Goal: Task Accomplishment & Management: Manage account settings

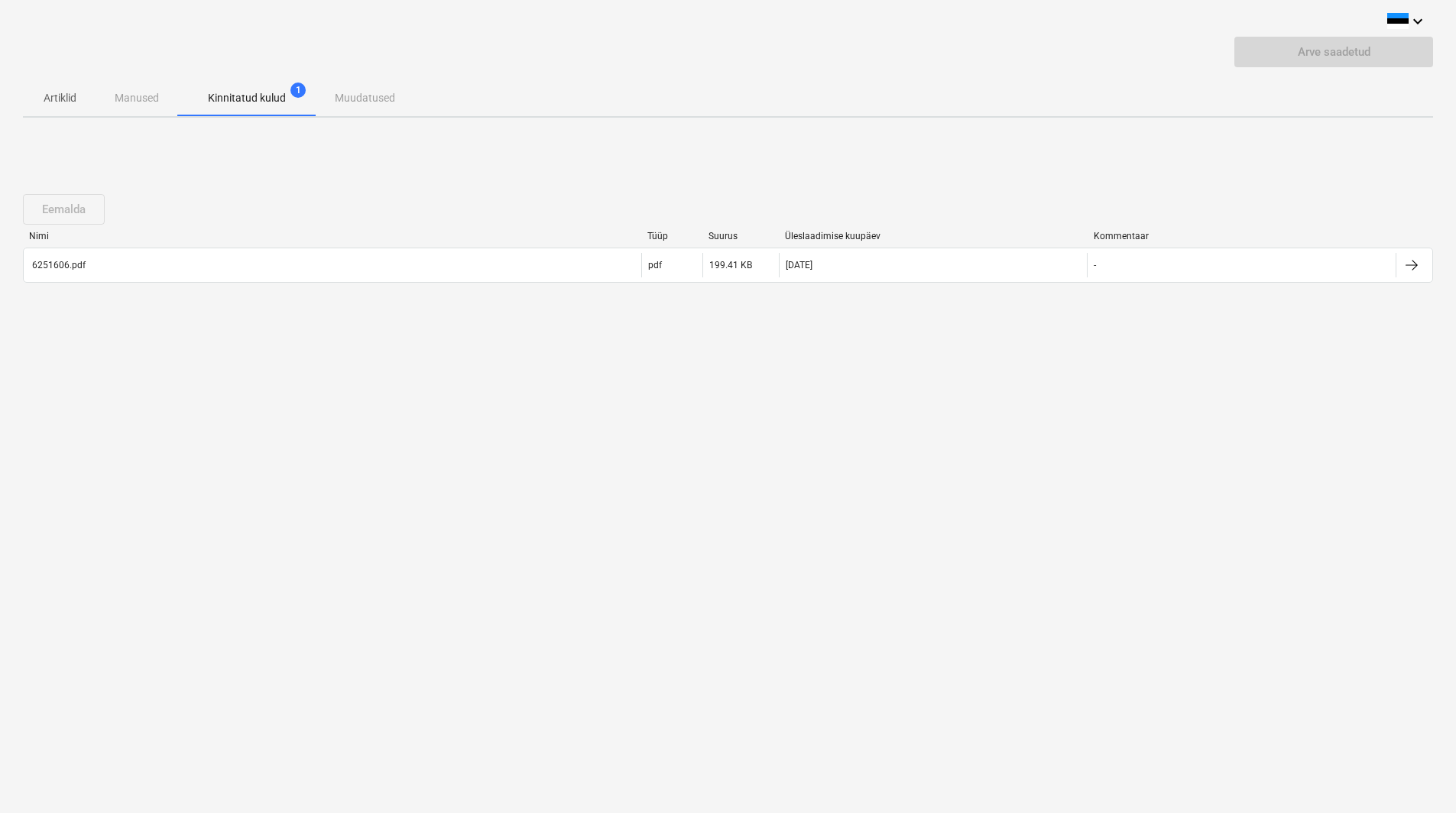
click at [366, 94] on div "Artiklid Manused Kinnitatud kulud 1 Muudatused" at bounding box center [728, 98] width 1410 height 36
click at [57, 92] on p "Artiklid" at bounding box center [59, 98] width 36 height 16
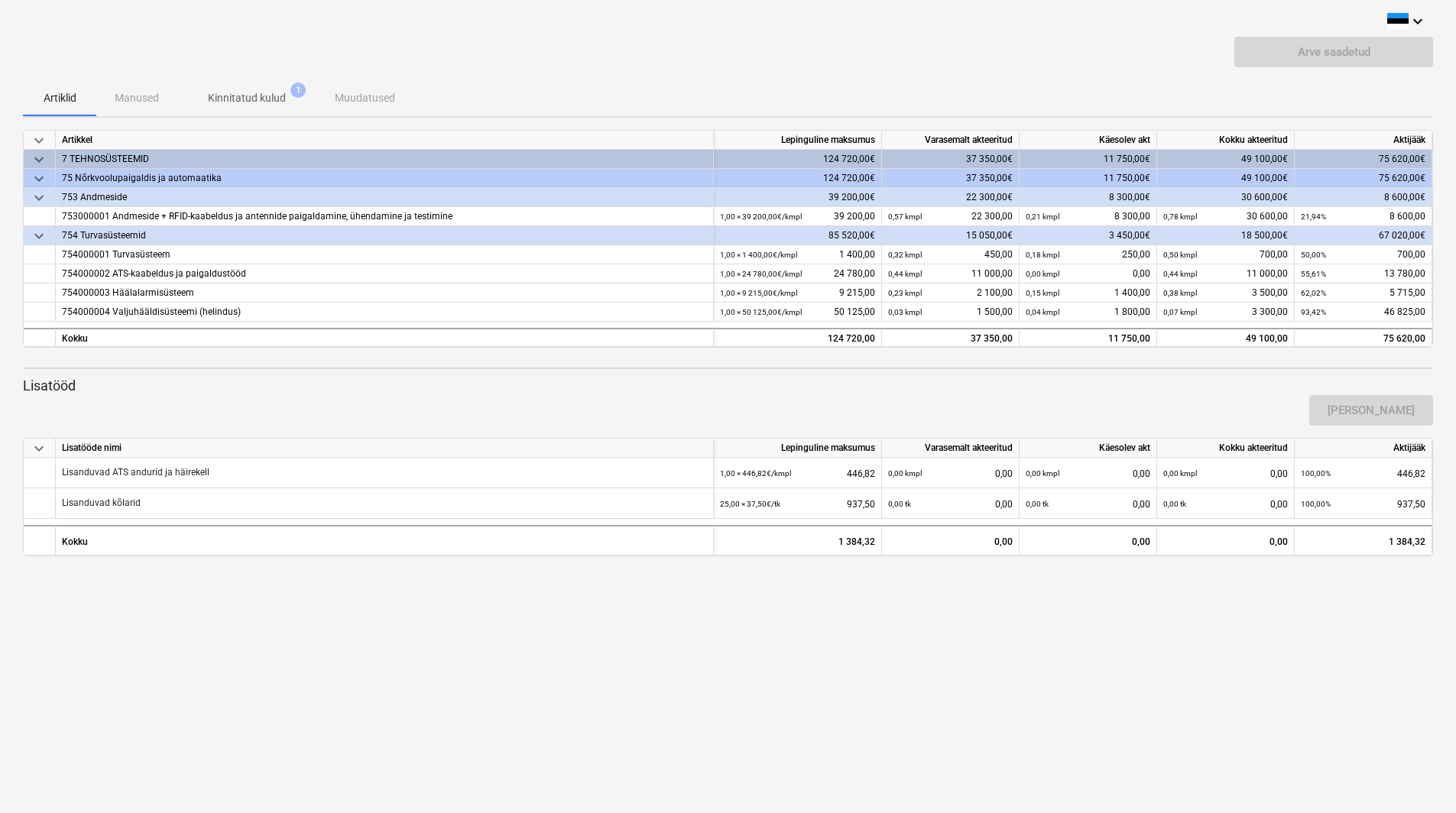
click at [145, 91] on div "Artiklid Manused Kinnitatud kulud 1 Muudatused" at bounding box center [728, 98] width 1410 height 36
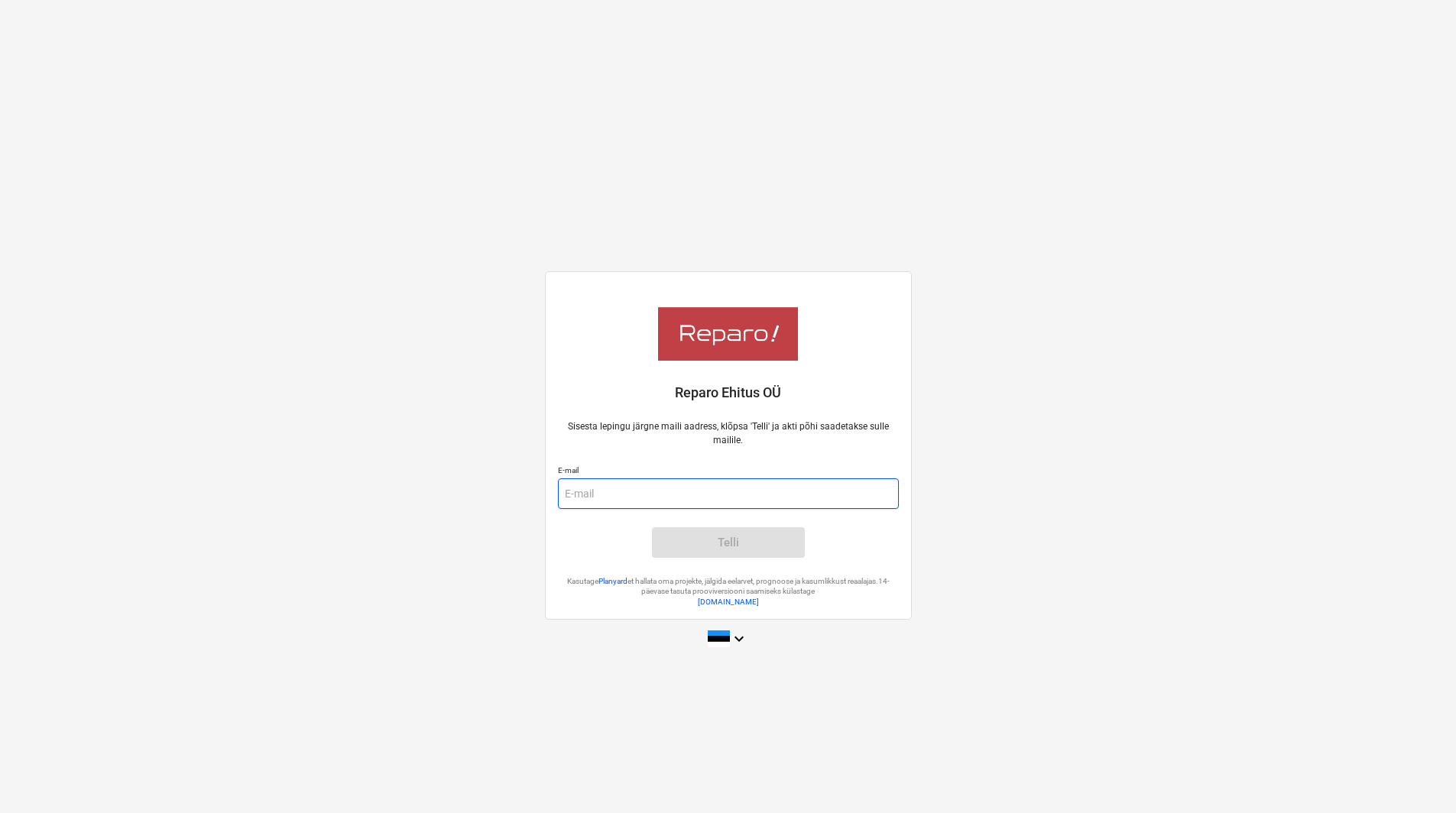
drag, startPoint x: 669, startPoint y: 498, endPoint x: 691, endPoint y: 499, distance: 22.0
click at [670, 498] on input "email" at bounding box center [728, 493] width 341 height 30
type input "[PERSON_NAME][EMAIL_ADDRESS][DOMAIN_NAME]"
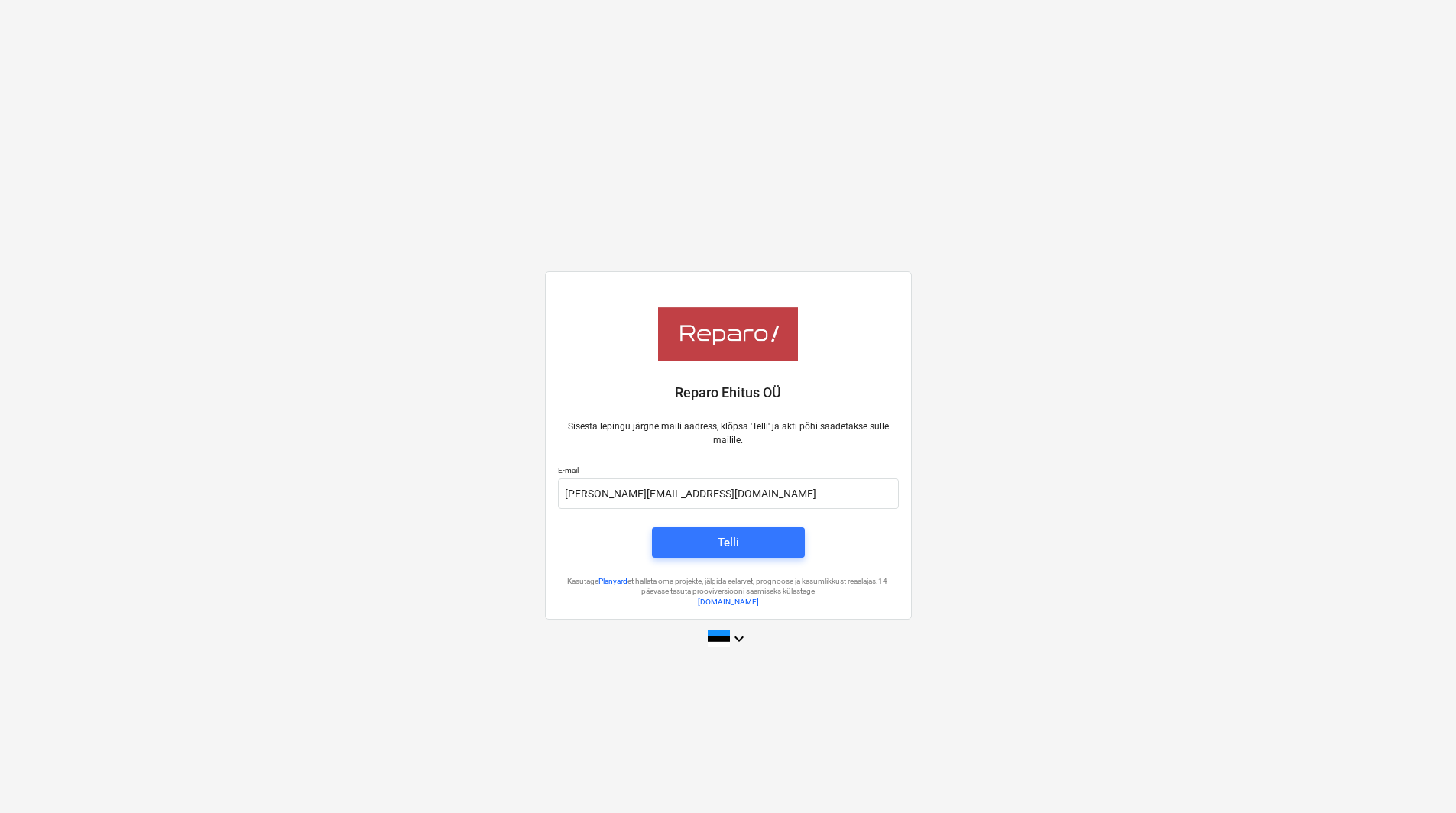
drag, startPoint x: 724, startPoint y: 547, endPoint x: 715, endPoint y: 547, distance: 9.0
click at [720, 547] on div "Telli" at bounding box center [729, 543] width 22 height 20
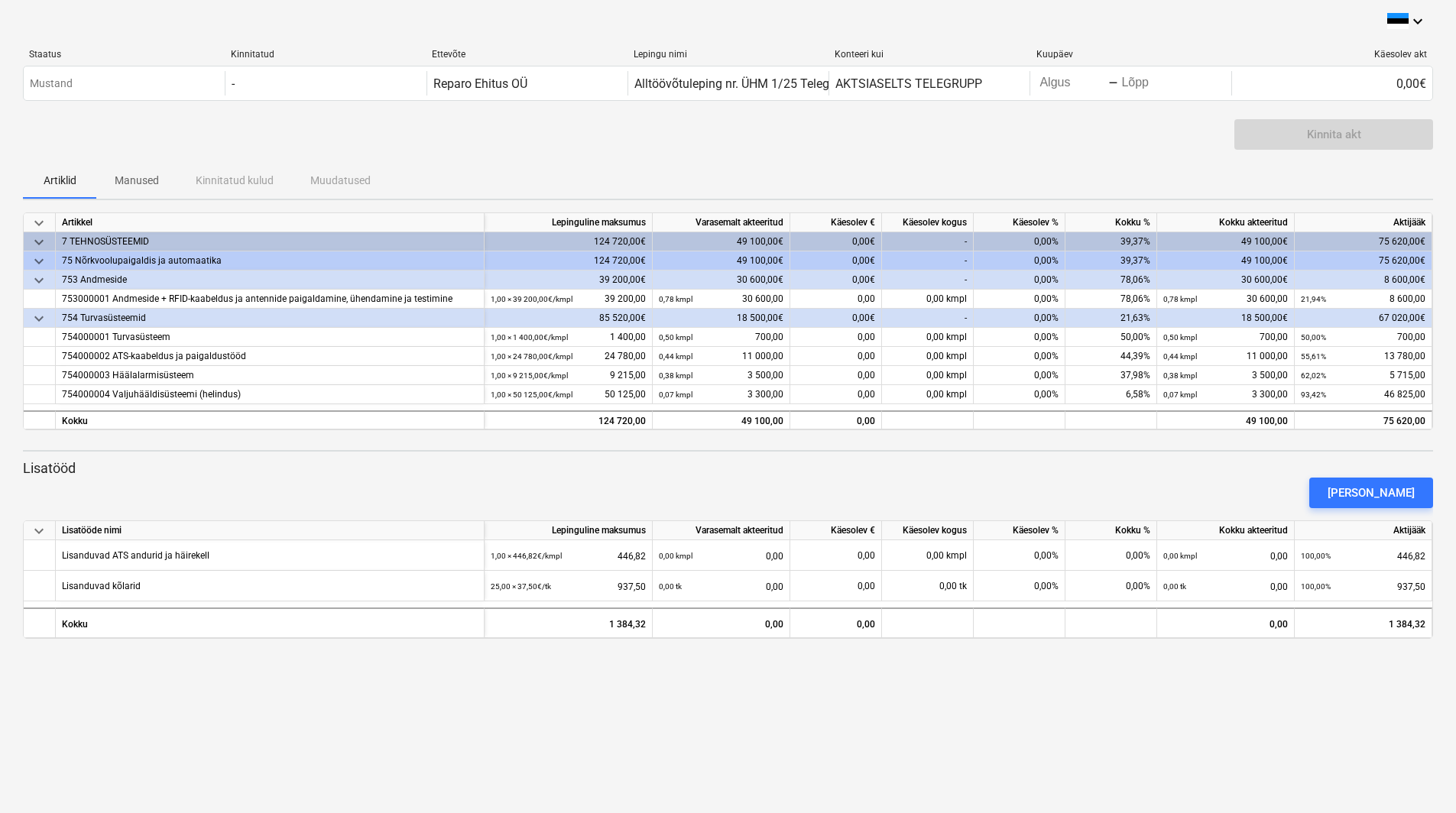
click at [856, 241] on div "0,00€" at bounding box center [836, 242] width 91 height 19
click at [1036, 243] on div "0,00%" at bounding box center [1019, 242] width 91 height 19
drag, startPoint x: 1022, startPoint y: 239, endPoint x: 1101, endPoint y: 232, distance: 79.3
click at [0, 0] on div "keyboard_arrow_down 7 TEHNOSÜSTEEMID 124 720,00€ 49 100,00€ 0,00€ - 0,00% 39,37…" at bounding box center [0, 0] width 0 height 0
click at [848, 237] on div "0,00€" at bounding box center [836, 242] width 91 height 19
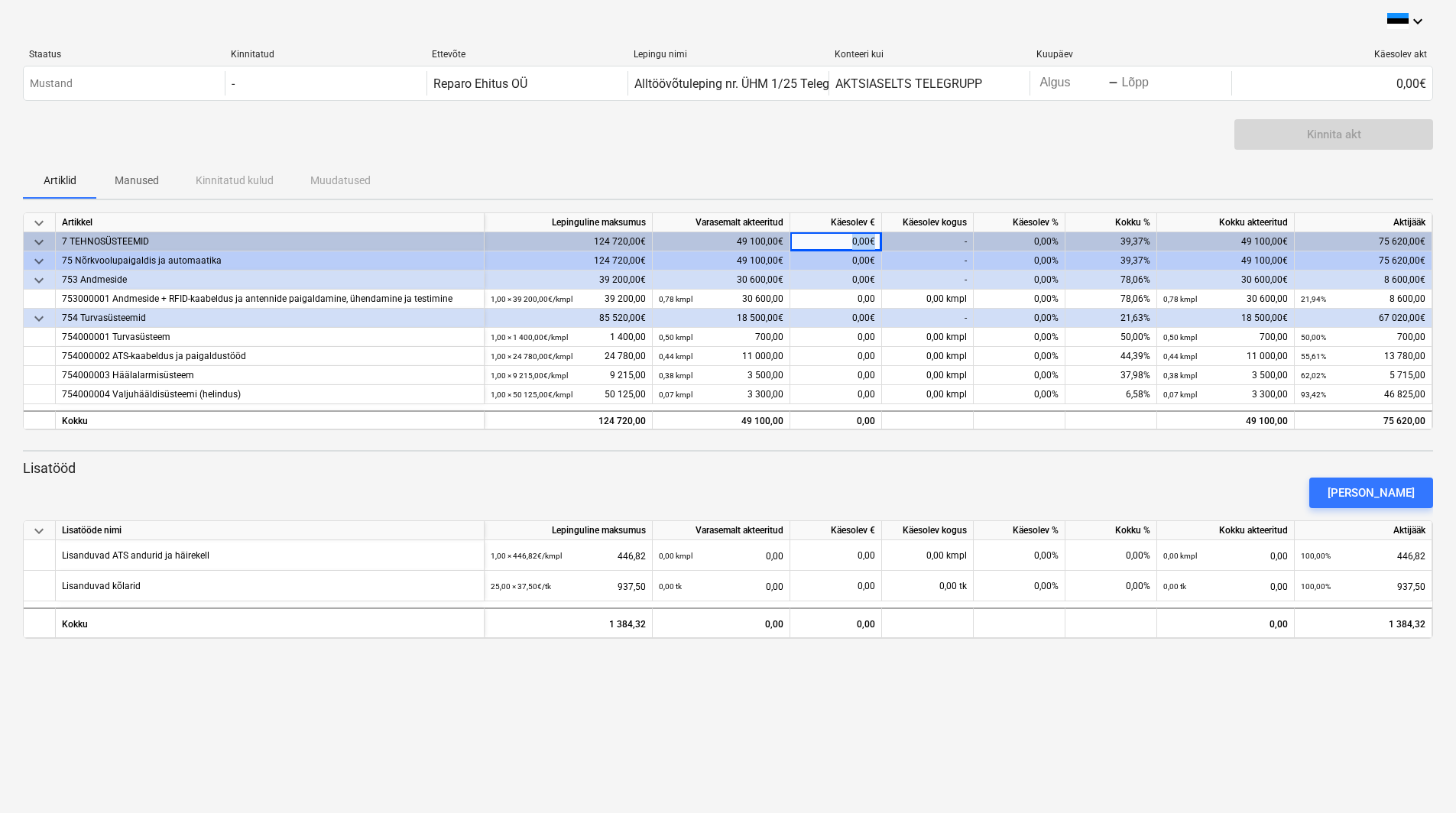
drag, startPoint x: 848, startPoint y: 238, endPoint x: 921, endPoint y: 243, distance: 73.2
click at [0, 0] on div "keyboard_arrow_down 7 TEHNOSÜSTEEMID 124 720,00€ 49 100,00€ 0,00€ - 0,00% 39,37…" at bounding box center [0, 0] width 0 height 0
click at [850, 295] on div "0,00" at bounding box center [836, 299] width 91 height 19
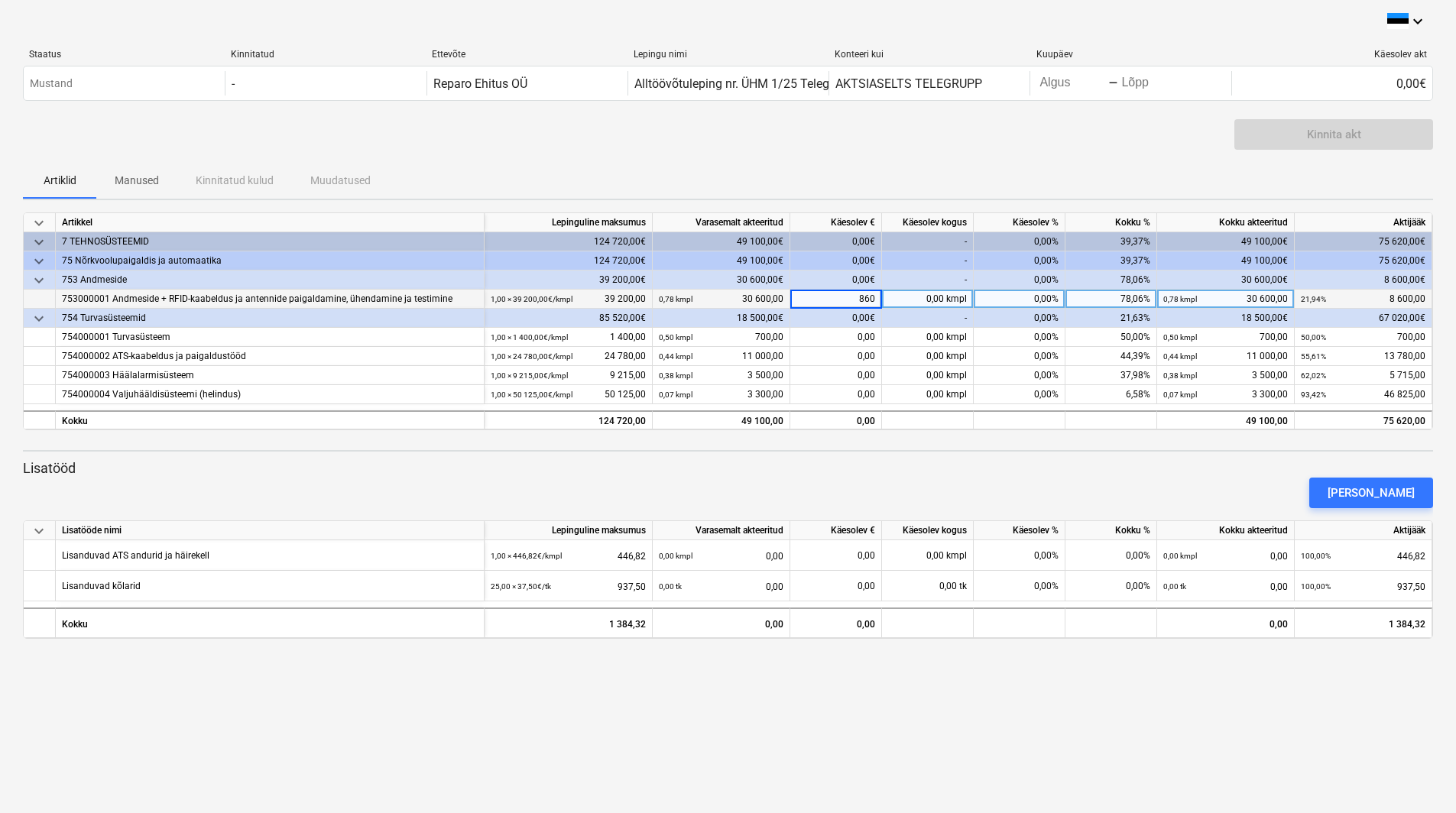
type input "8600"
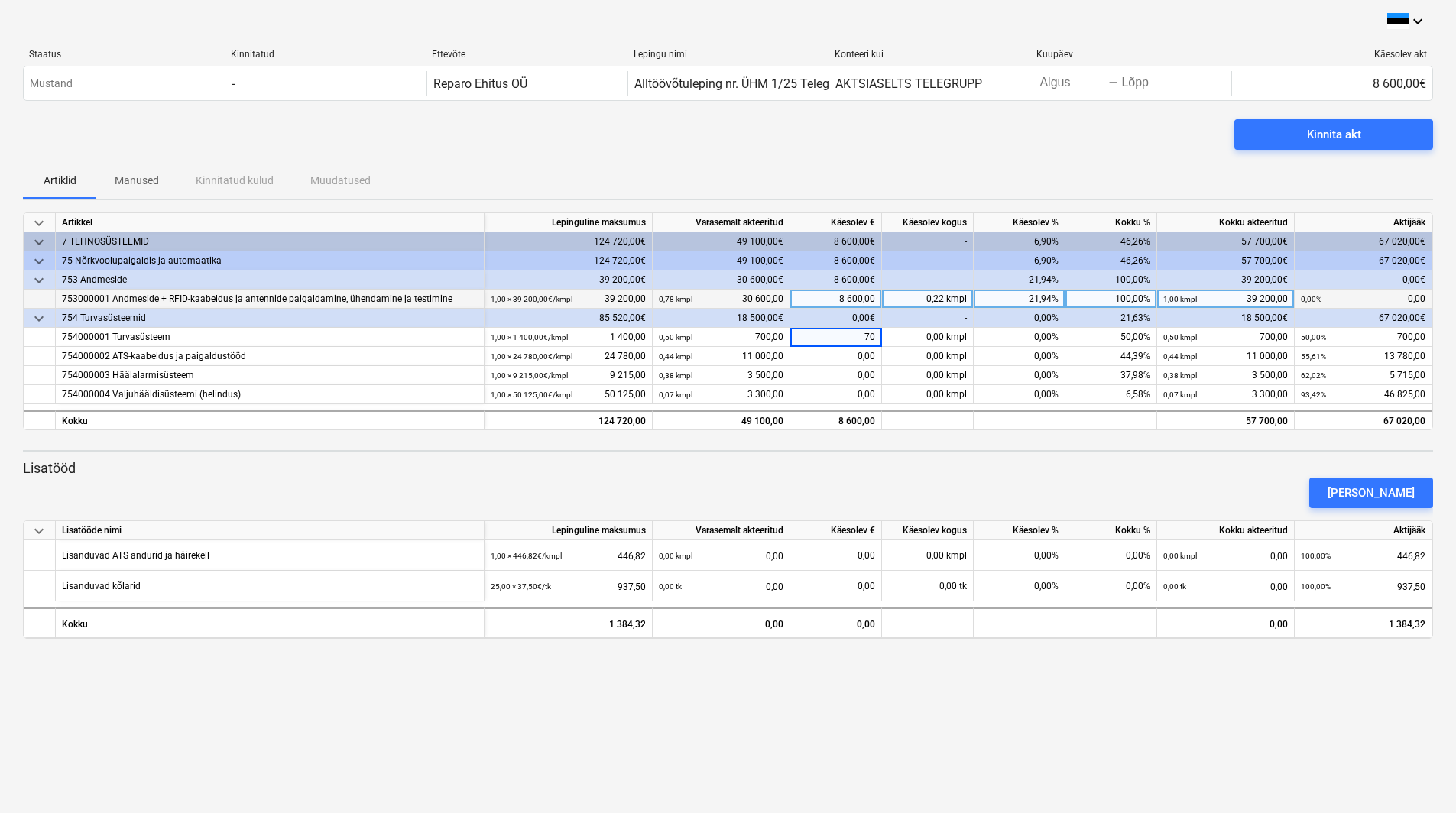
type input "700"
type input "13780"
type input "5715"
type input "46825"
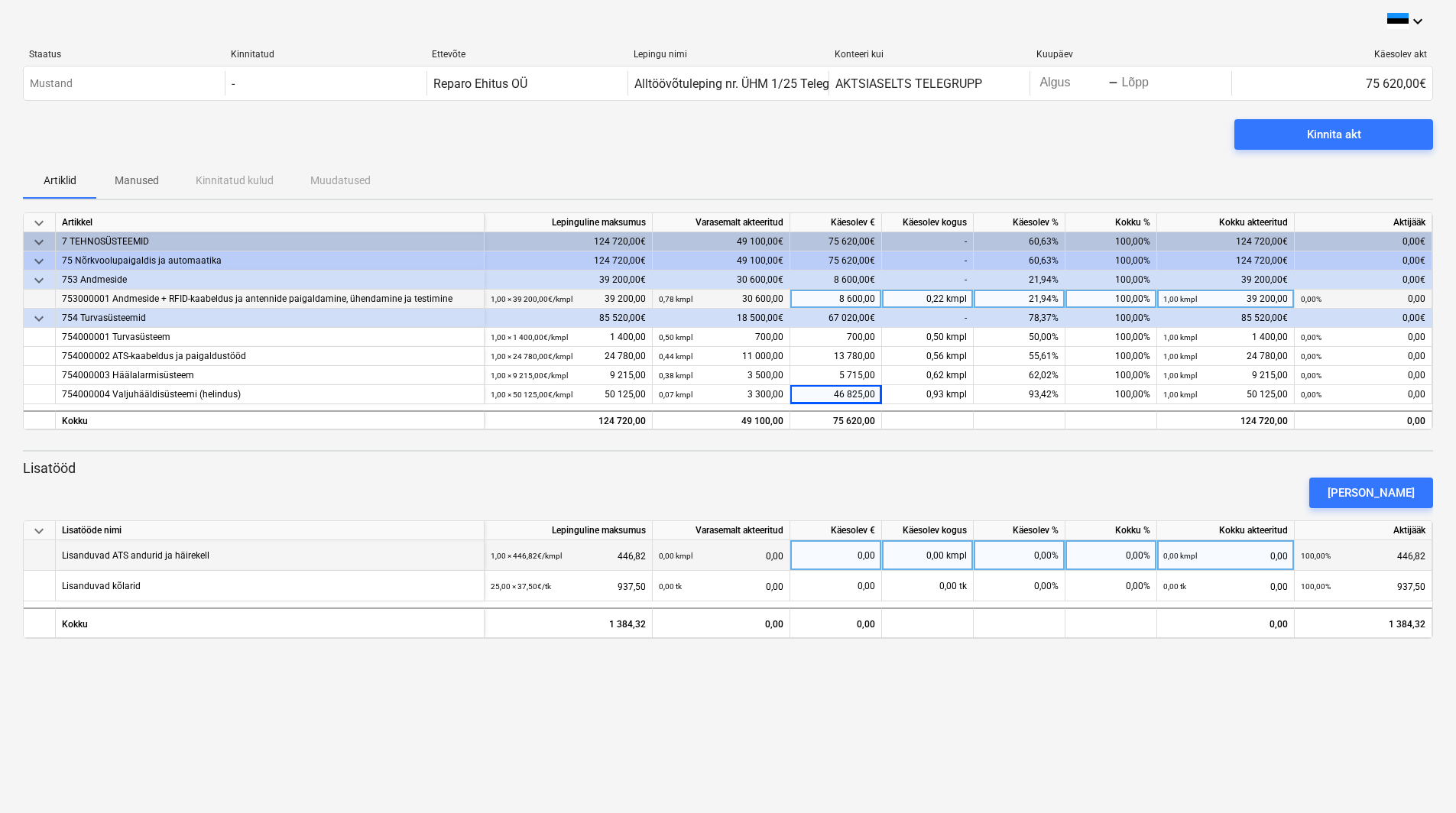
click at [818, 549] on div "0,00" at bounding box center [836, 555] width 79 height 30
type input "446,82"
type input "937,5"
drag, startPoint x: 1393, startPoint y: 473, endPoint x: 1373, endPoint y: 492, distance: 27.6
click at [1392, 473] on div "[PERSON_NAME]" at bounding box center [1372, 492] width 136 height 43
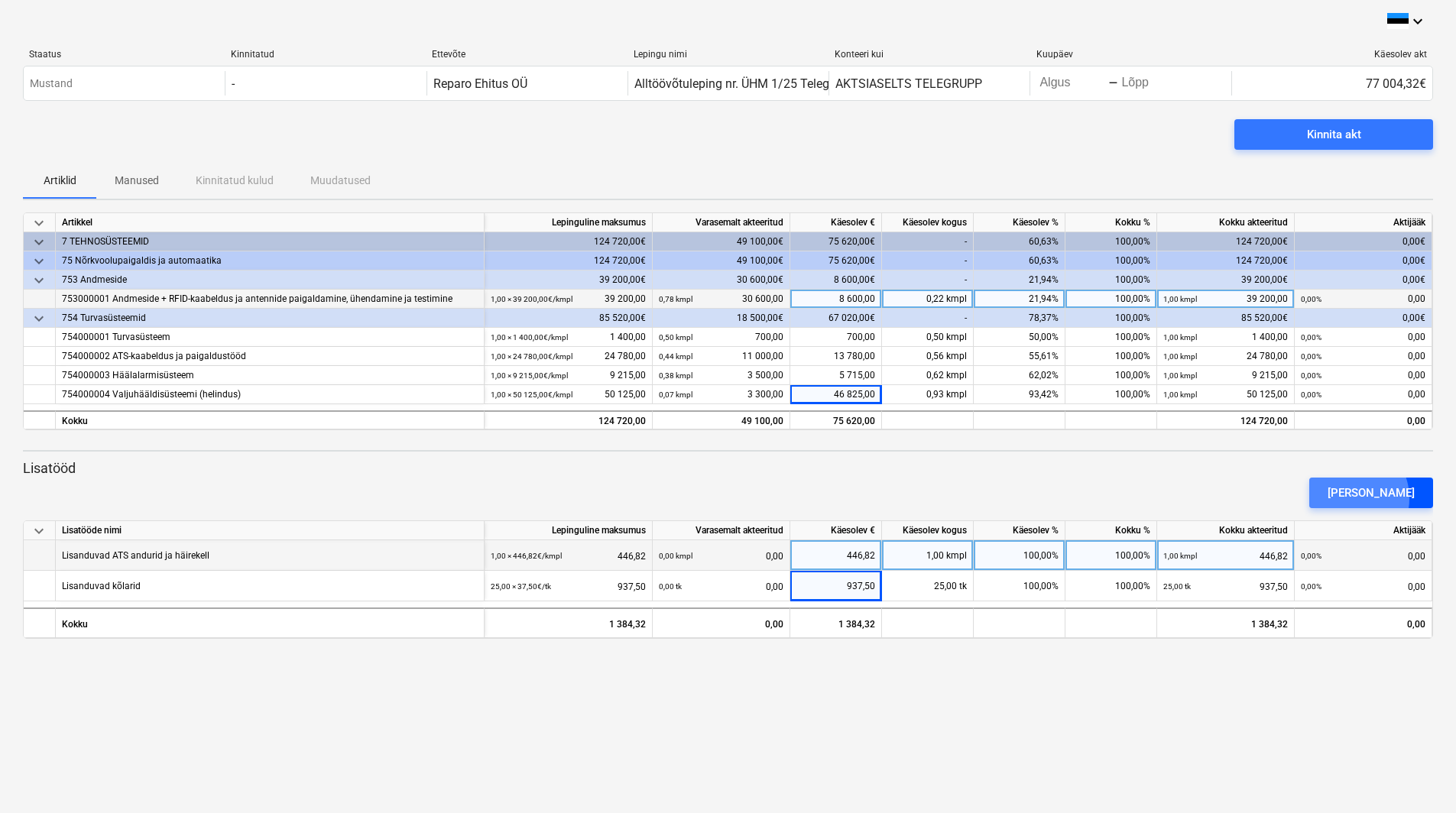
click at [1375, 498] on div "[PERSON_NAME]" at bounding box center [1371, 493] width 88 height 20
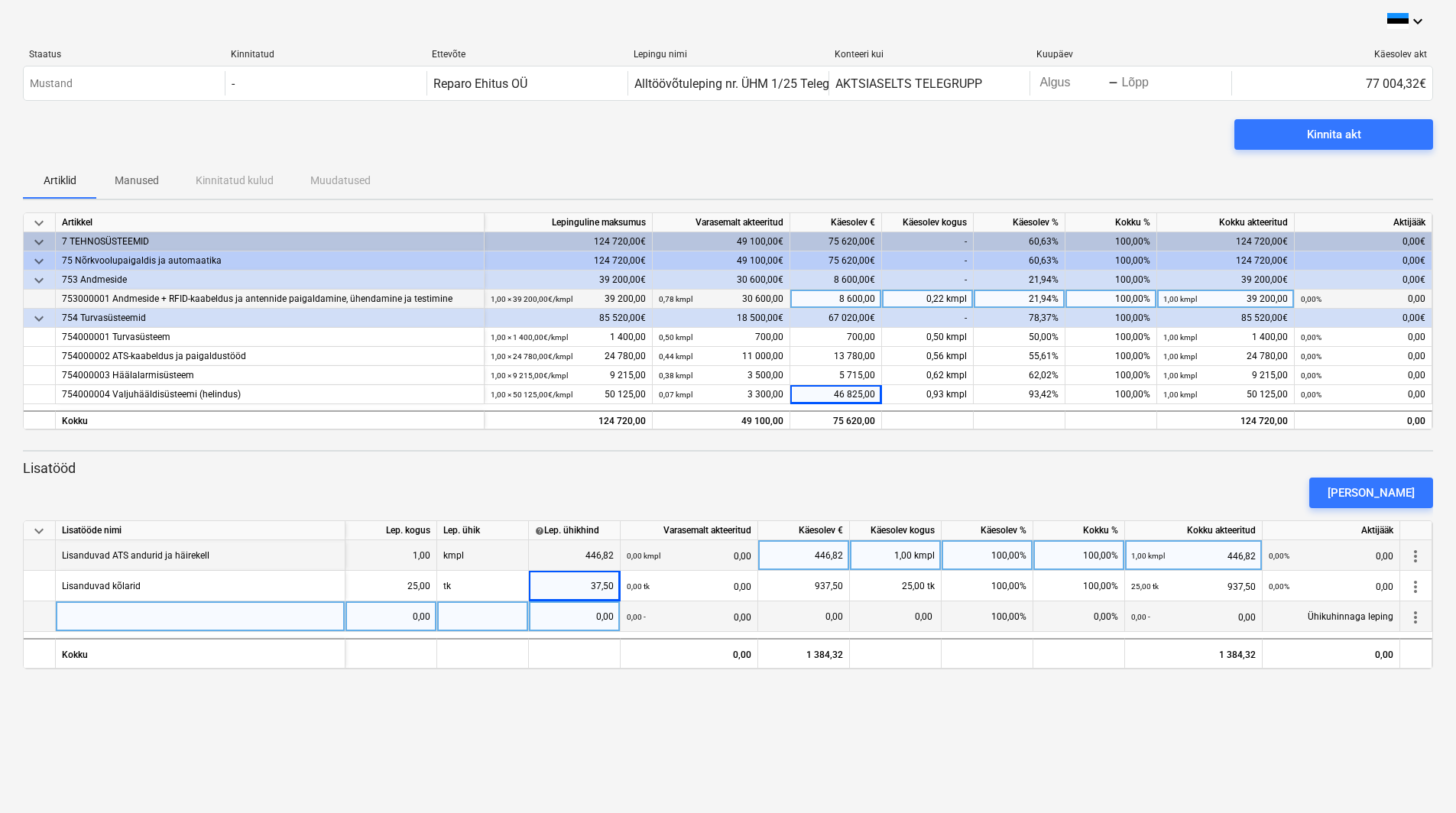
click at [180, 624] on div at bounding box center [201, 616] width 290 height 30
type input "RFID kaabeldus (2.k ladu)"
type input "kmpl"
type input "2940"
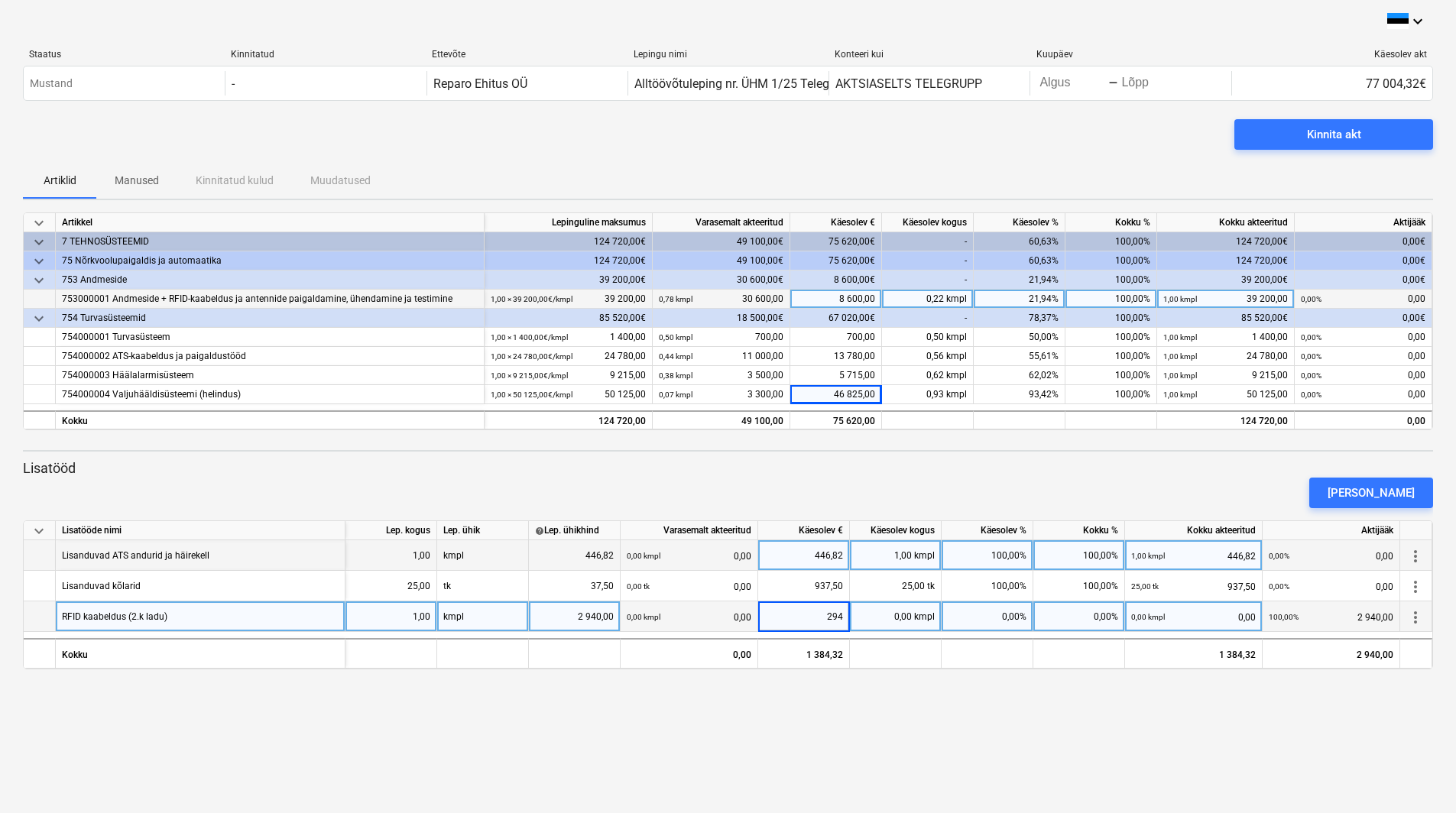
type input "2940"
click at [1379, 493] on div "[PERSON_NAME]" at bounding box center [1371, 493] width 88 height 20
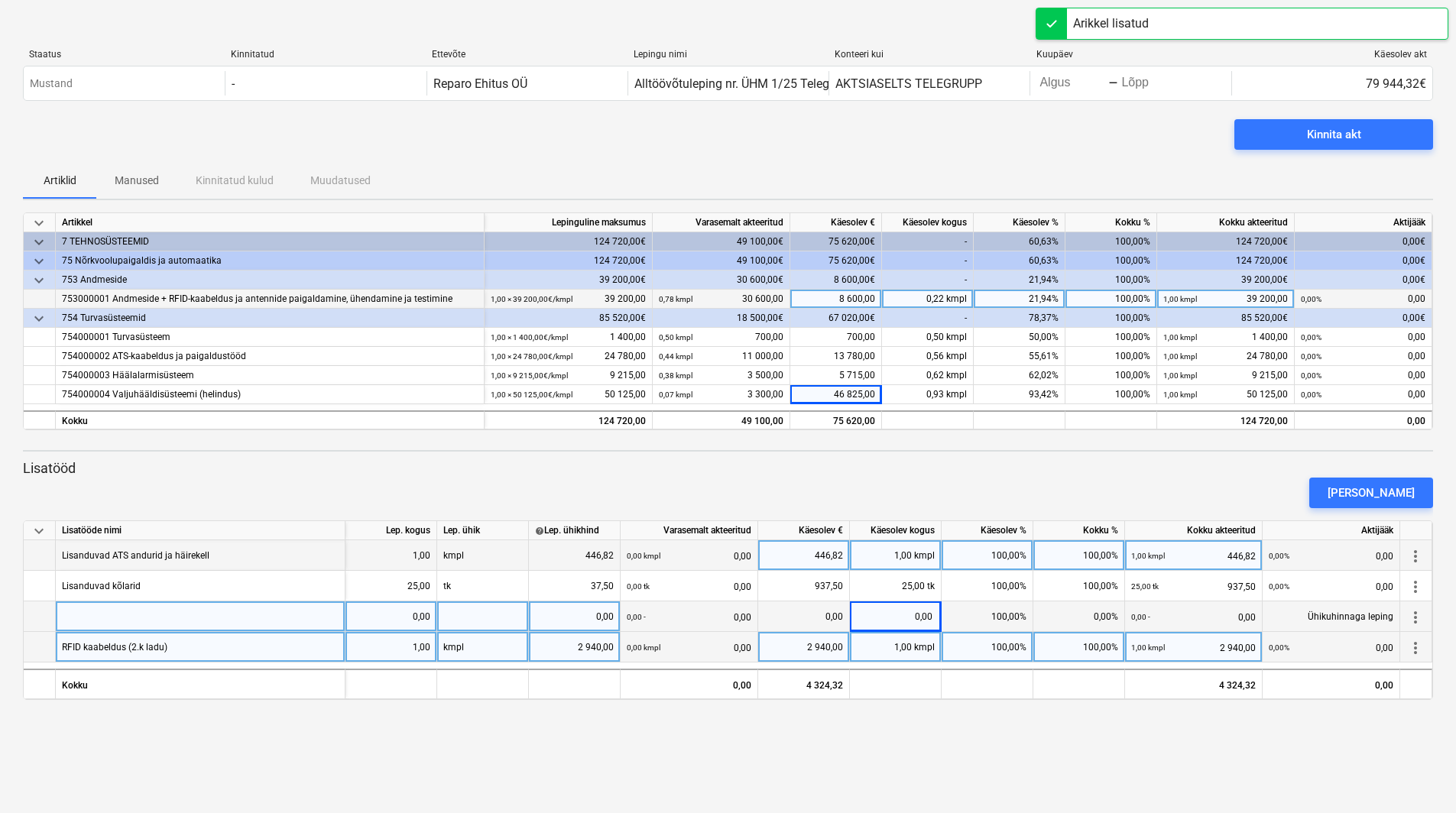
click at [101, 644] on div "RFID kaabeldus (2.k ladu)" at bounding box center [115, 647] width 105 height 29
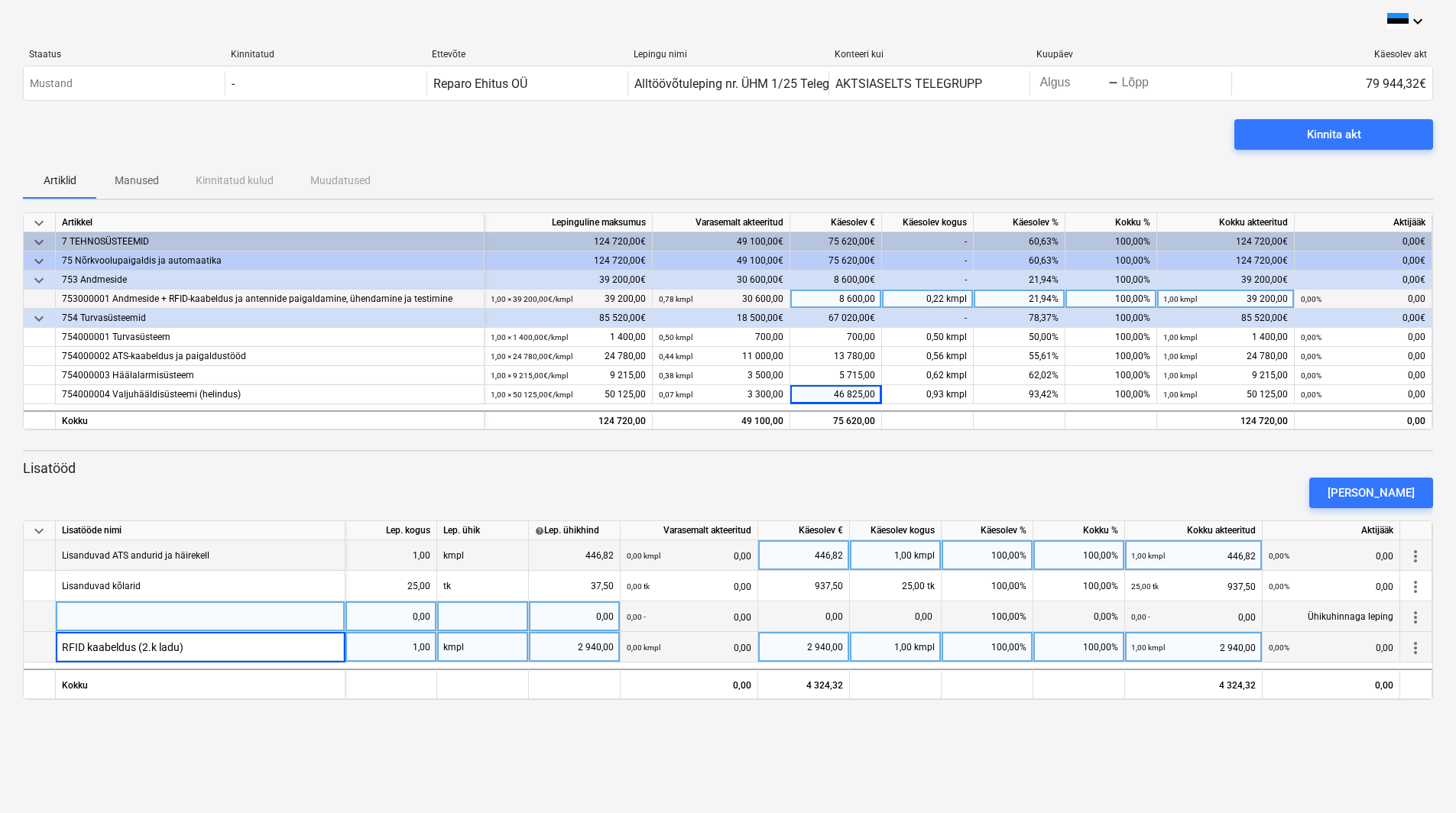
click at [211, 622] on div at bounding box center [201, 616] width 290 height 30
type input "R"
type input "M"
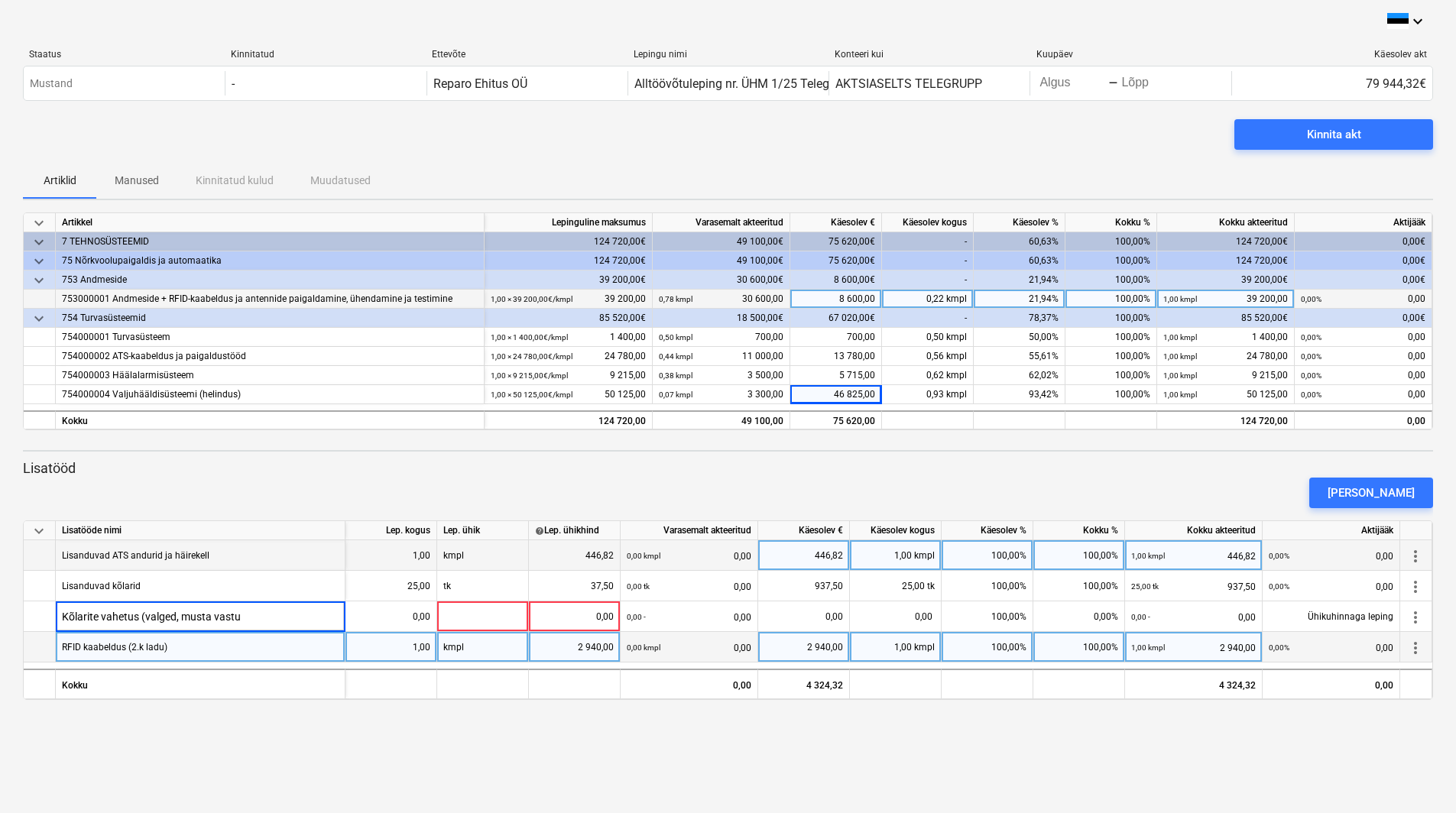
type input "Kõlarite vahetus (valged, musta vastu)"
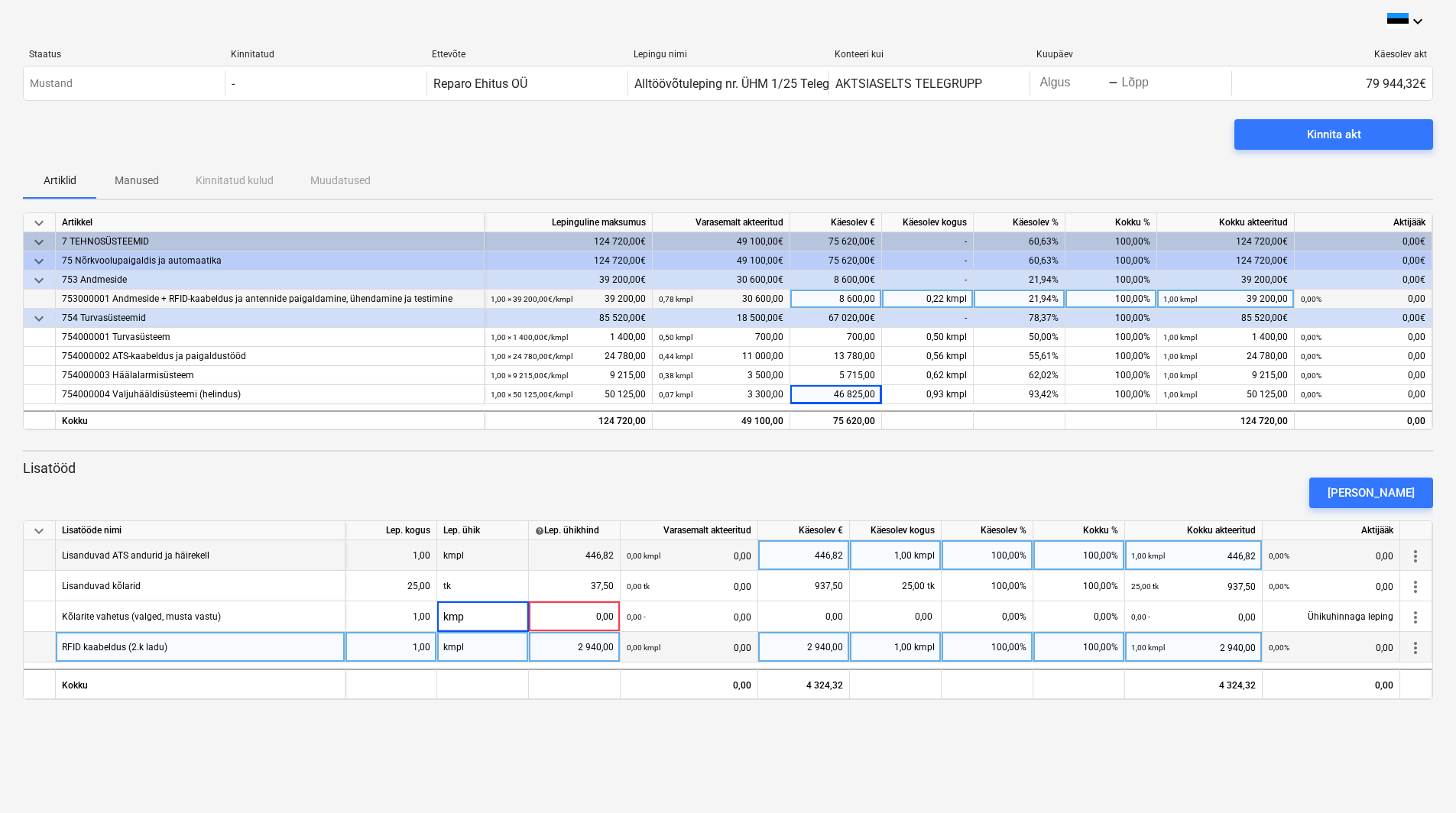
type input "kmpl"
type input "315"
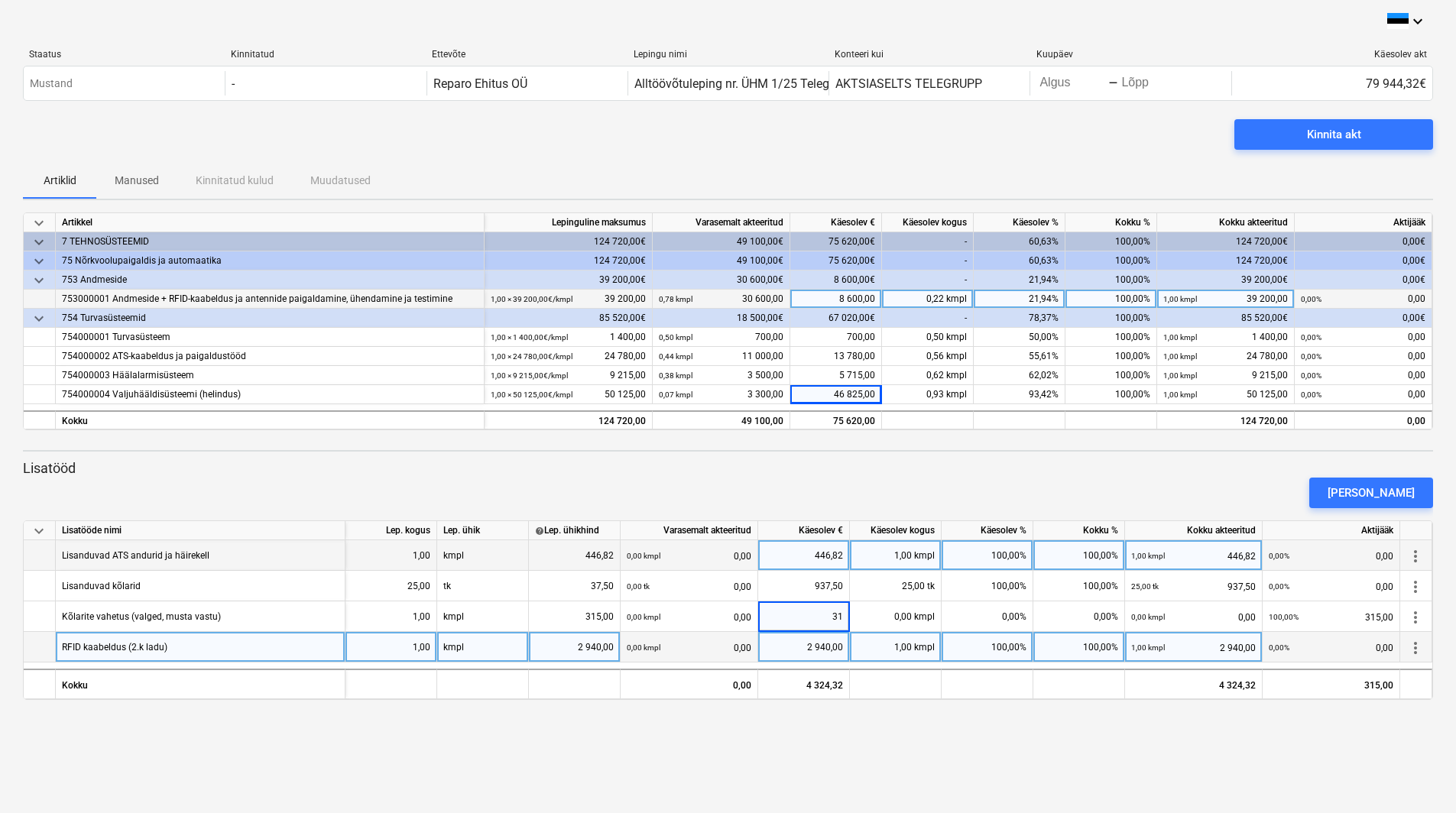
type input "315"
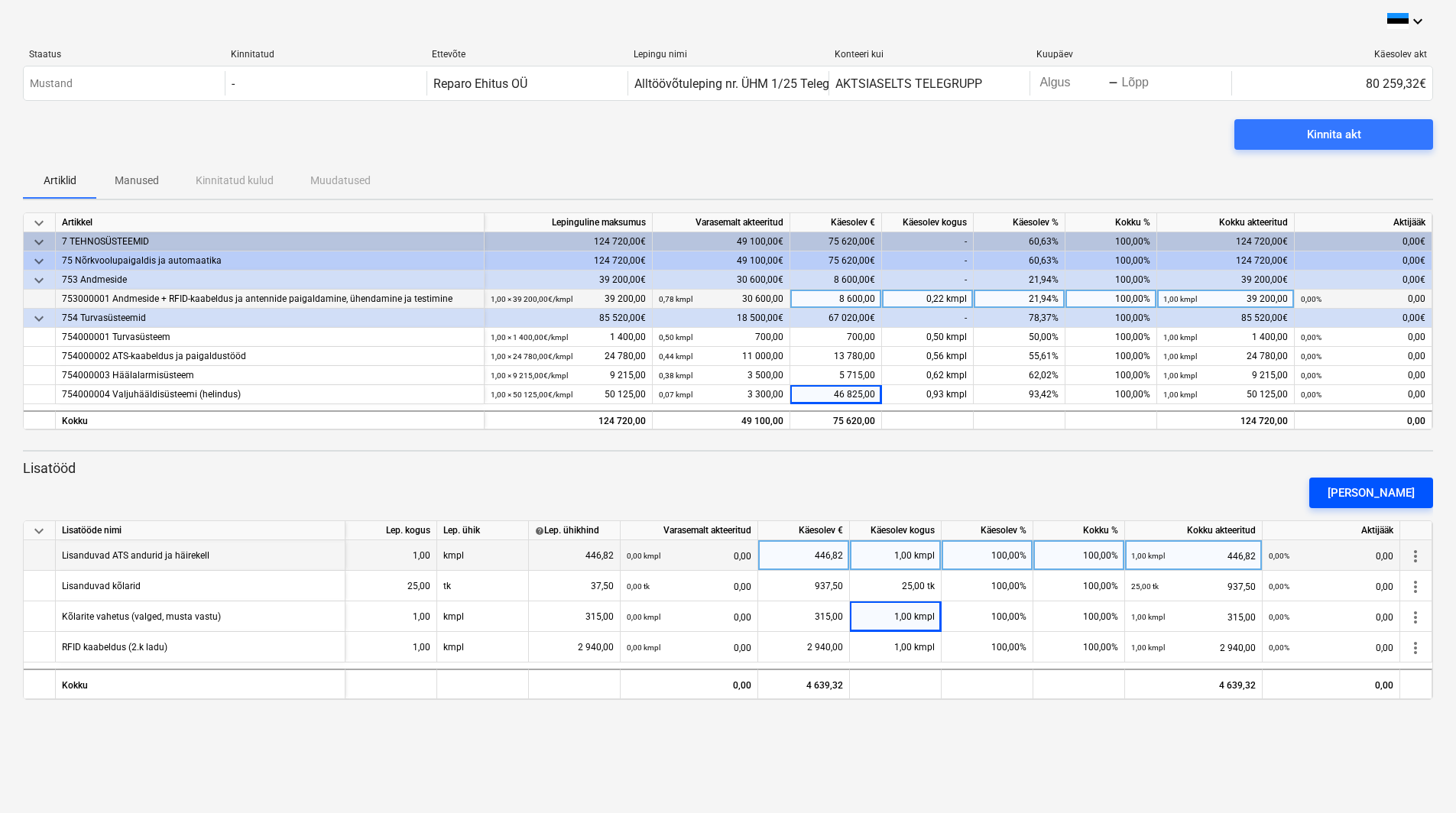
click at [1390, 486] on div "[PERSON_NAME]" at bounding box center [1371, 493] width 88 height 20
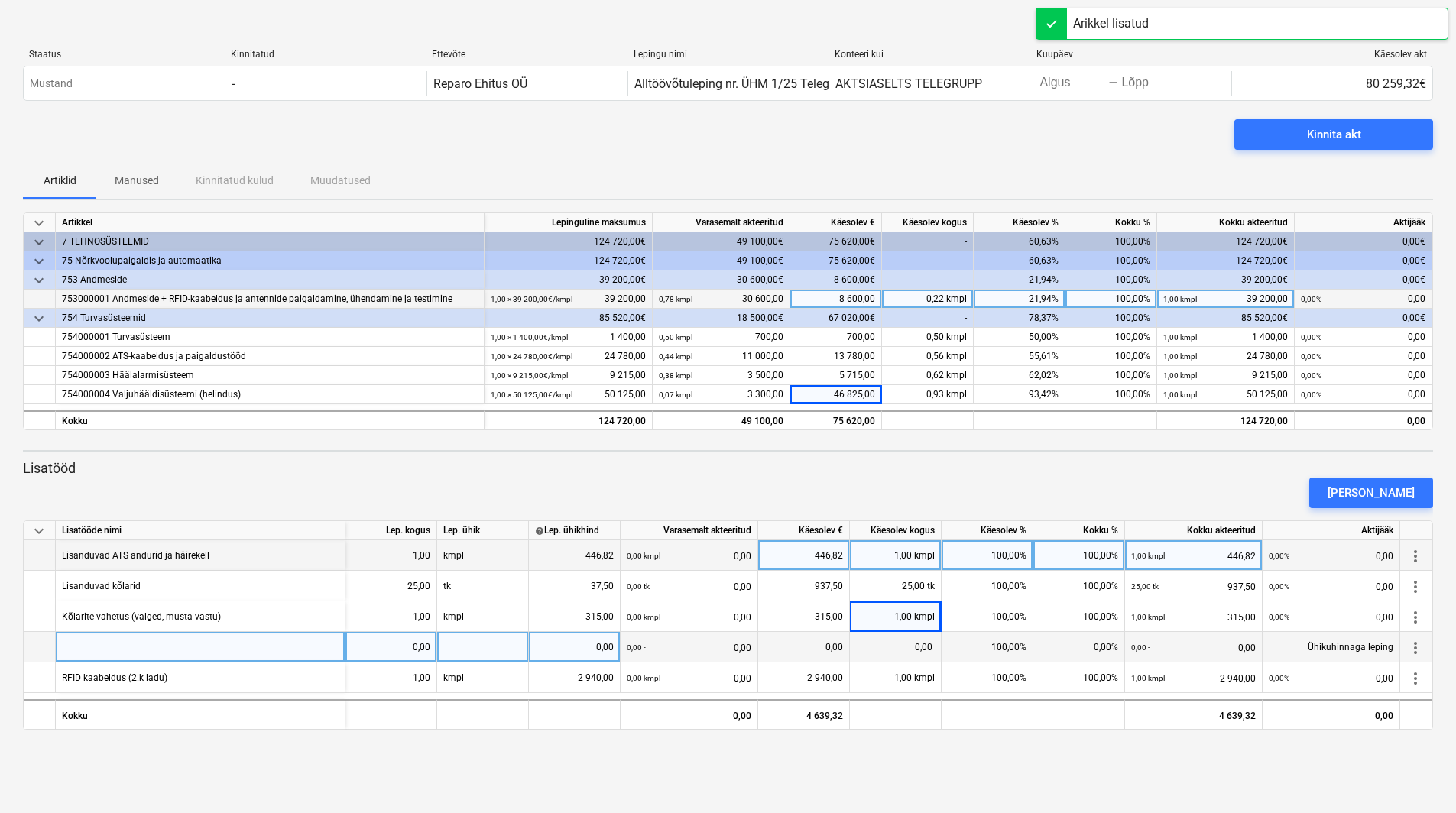
click at [242, 646] on div at bounding box center [201, 647] width 290 height 30
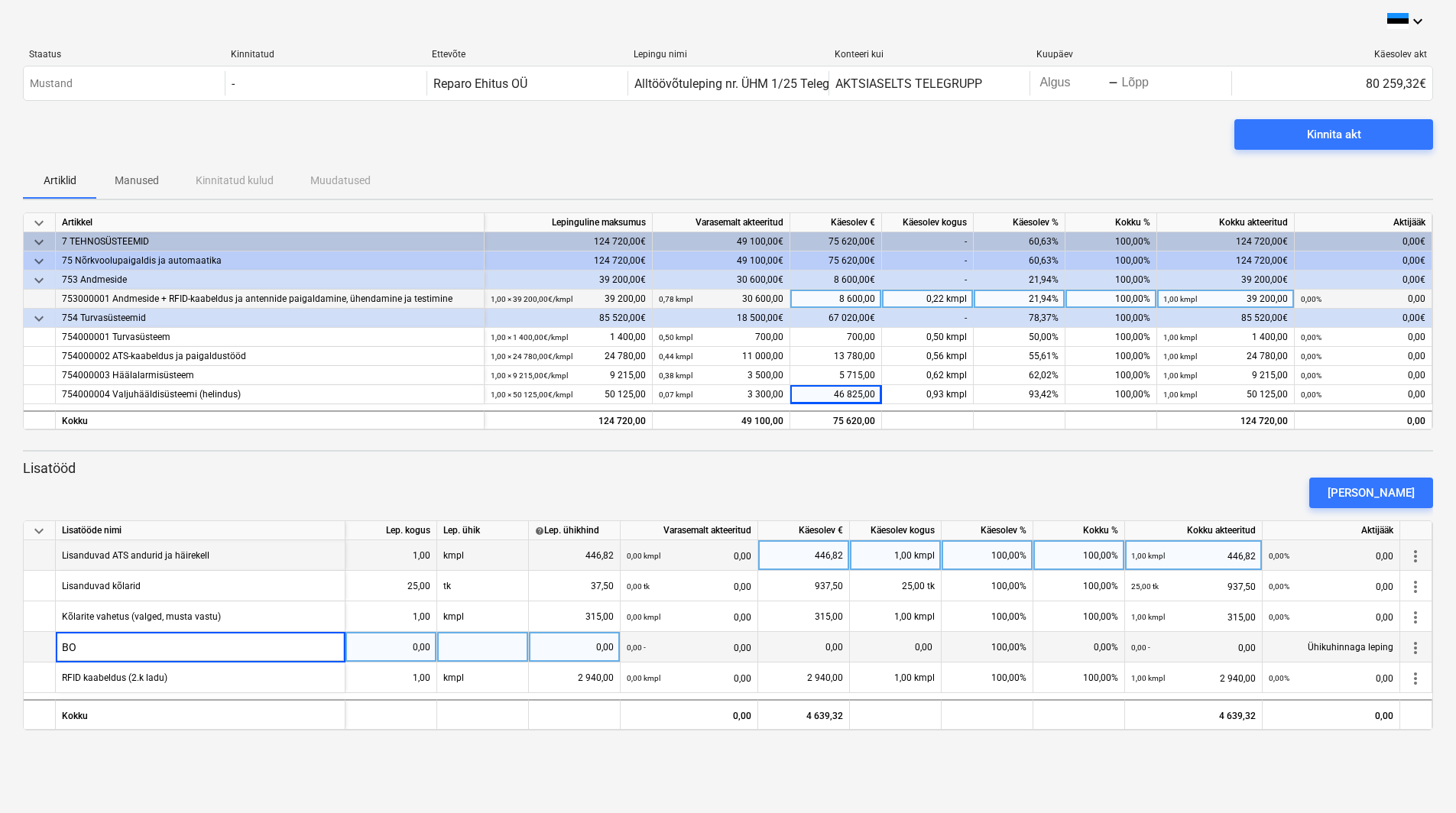
type input "B"
type input "A"
type input "ATS vähenemine"
type input "ATS seadmete vähenemine"
type input "kmpl"
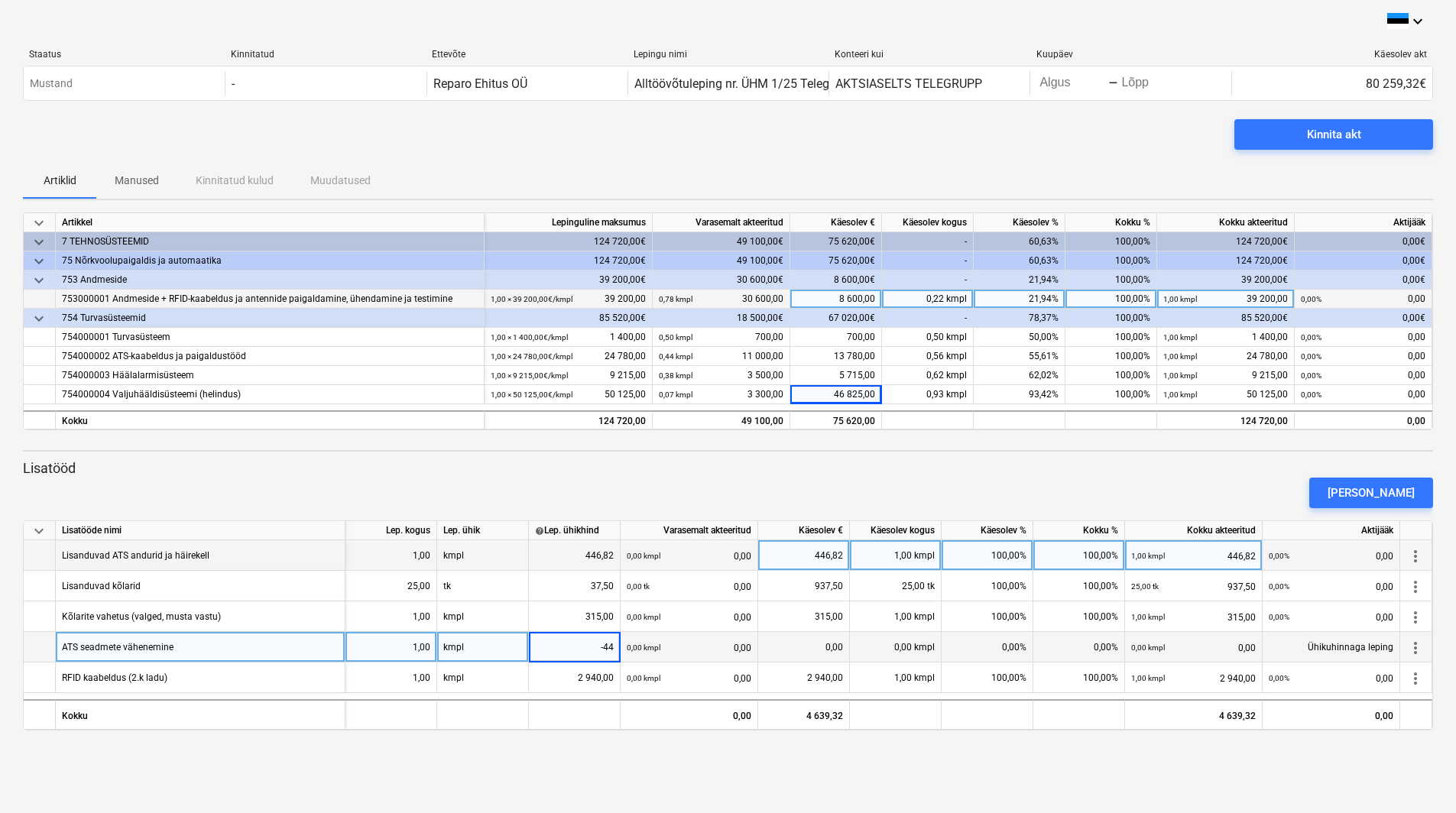
type input "-445"
click at [226, 652] on div "ATS seadmete vähenemine" at bounding box center [201, 647] width 290 height 30
